Goal: Task Accomplishment & Management: Use online tool/utility

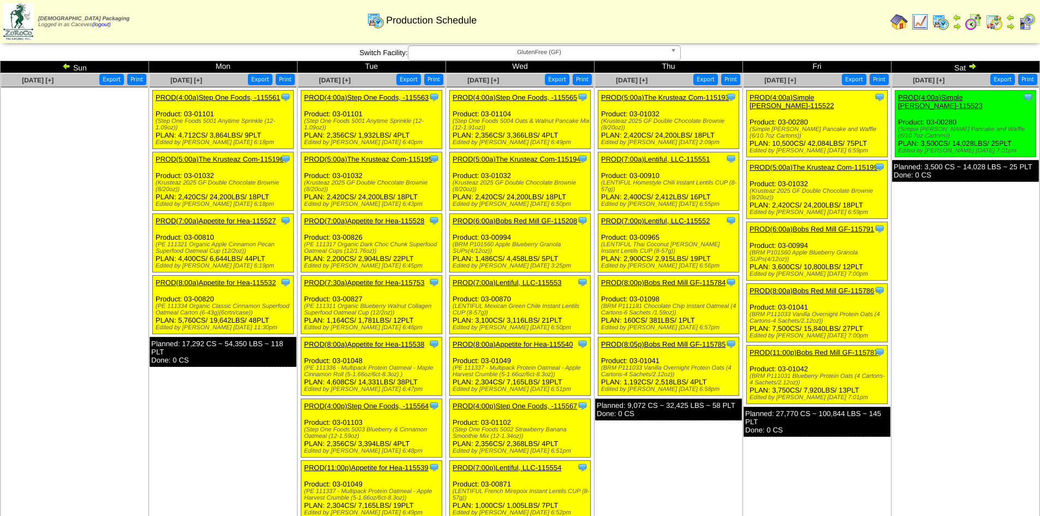
click at [64, 66] on img at bounding box center [66, 66] width 9 height 9
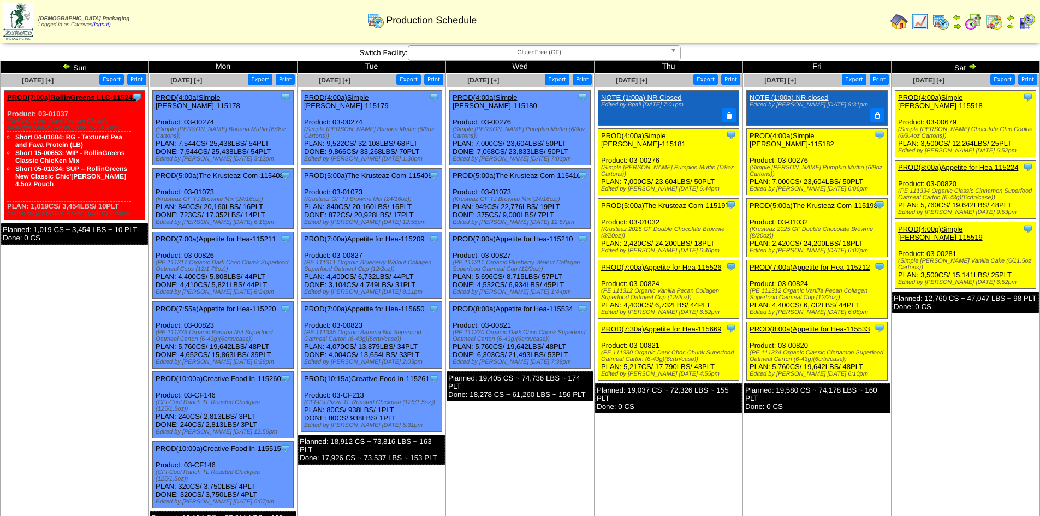
click at [667, 139] on link "PROD(4:00a)Simple [PERSON_NAME]-115181" at bounding box center [643, 140] width 85 height 16
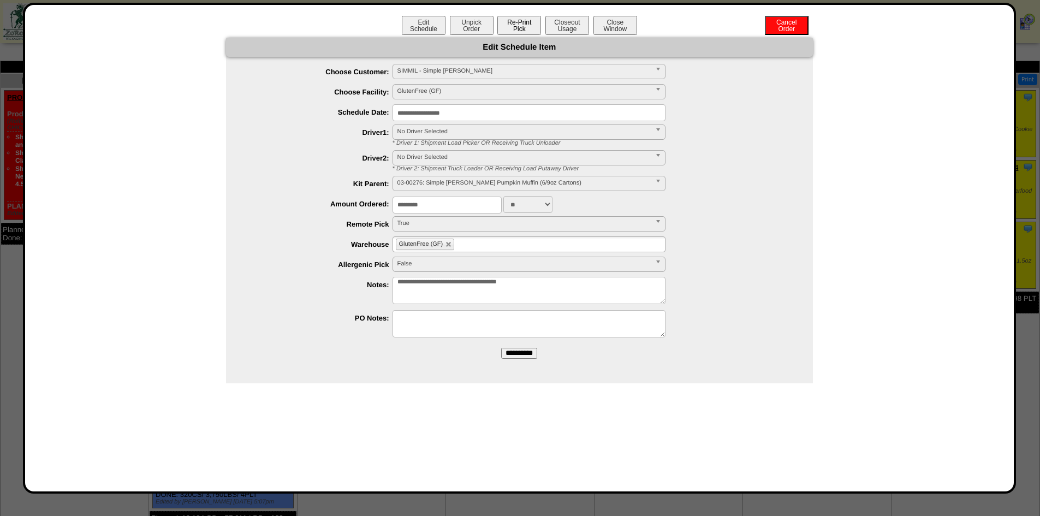
click at [522, 31] on button "Re-Print Pick" at bounding box center [519, 25] width 44 height 19
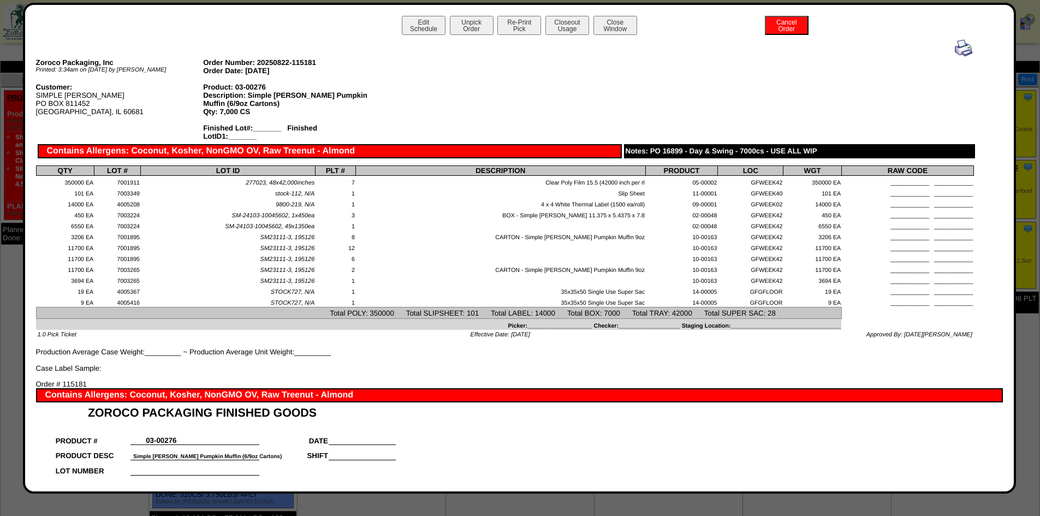
click at [956, 52] on img at bounding box center [963, 47] width 17 height 17
